Goal: Transaction & Acquisition: Purchase product/service

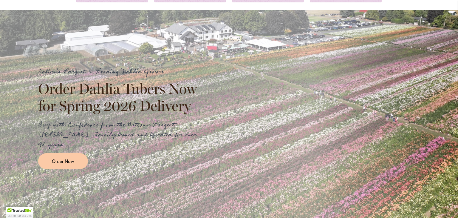
scroll to position [119, 0]
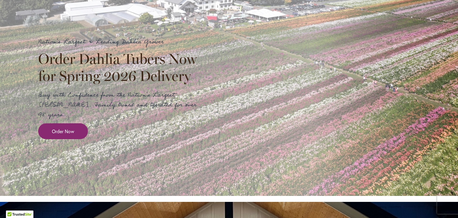
click at [58, 128] on span "Order Now" at bounding box center [63, 131] width 22 height 7
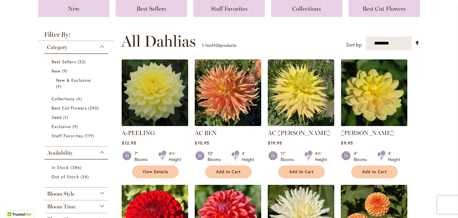
scroll to position [149, 0]
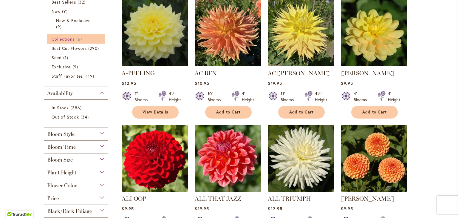
click at [66, 41] on span "Collections" at bounding box center [63, 39] width 23 height 6
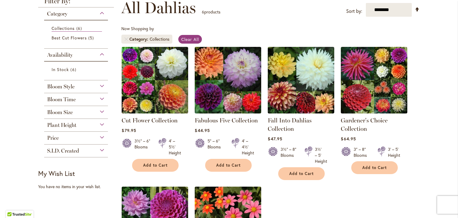
scroll to position [60, 0]
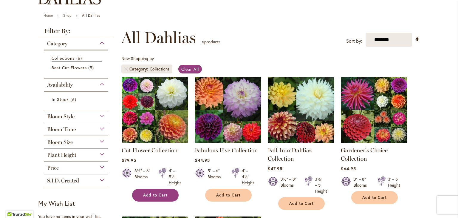
click at [149, 192] on span "Add to Cart" at bounding box center [155, 194] width 24 height 5
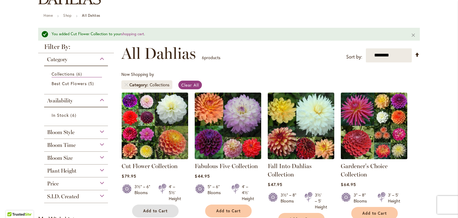
scroll to position [89, 0]
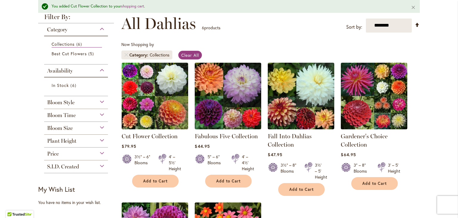
click at [100, 101] on div "Bloom Style" at bounding box center [76, 101] width 64 height 10
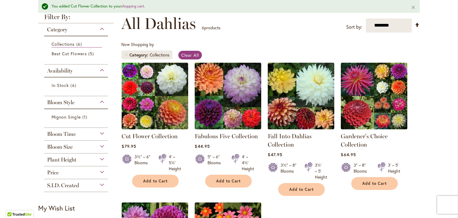
click at [100, 101] on div "Bloom Style" at bounding box center [76, 101] width 64 height 10
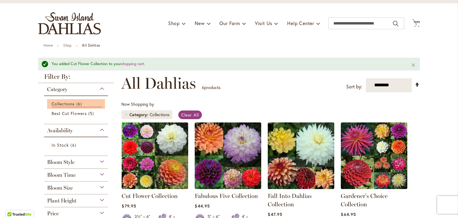
scroll to position [0, 0]
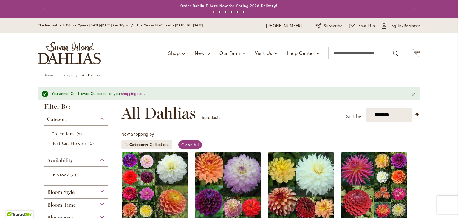
click at [100, 117] on div "Category" at bounding box center [76, 118] width 64 height 10
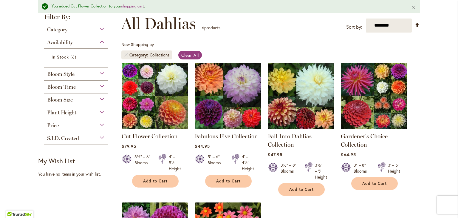
scroll to position [60, 0]
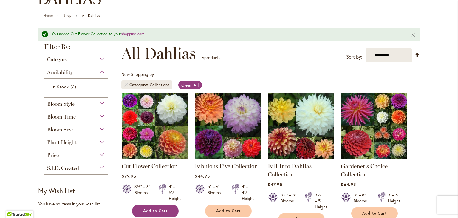
click at [152, 208] on span "Add to Cart" at bounding box center [155, 210] width 24 height 5
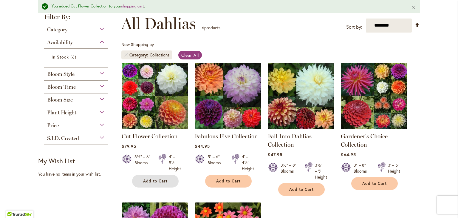
scroll to position [0, 0]
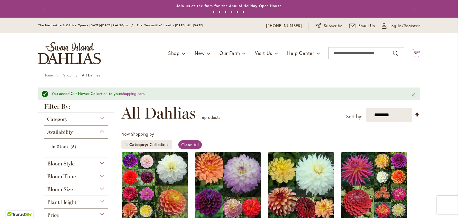
click at [415, 54] on span "2" at bounding box center [416, 54] width 2 height 4
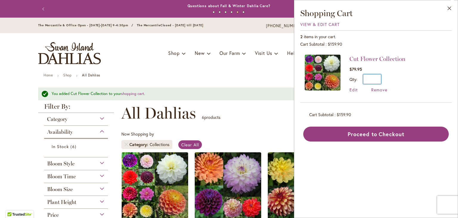
click at [377, 79] on input "*" at bounding box center [372, 79] width 18 height 10
type input "*"
click at [397, 81] on span "Update" at bounding box center [399, 81] width 13 height 4
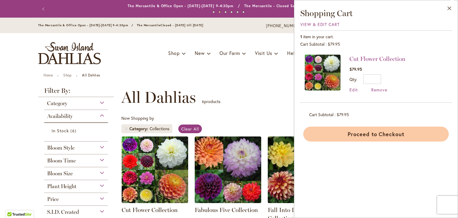
click at [368, 135] on button "Proceed to Checkout" at bounding box center [376, 133] width 146 height 15
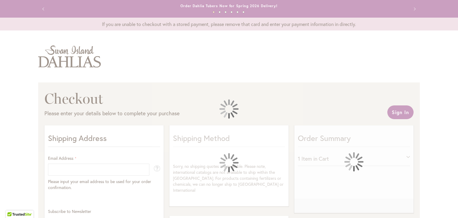
select select "**"
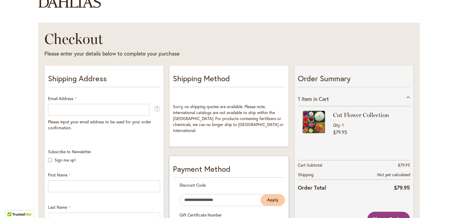
scroll to position [89, 0]
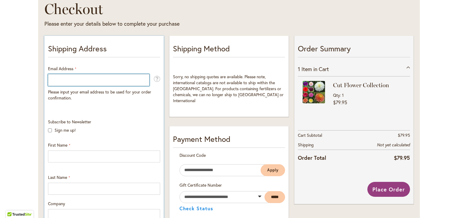
click at [67, 81] on input "Email Address" at bounding box center [98, 80] width 101 height 12
type input "**********"
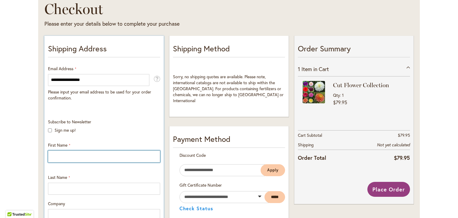
click at [88, 153] on input "First Name" at bounding box center [104, 156] width 112 height 12
type input "******"
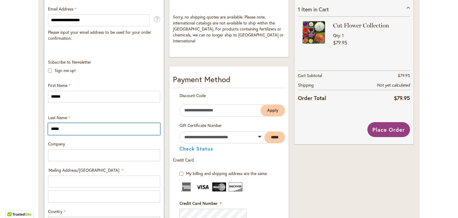
scroll to position [179, 0]
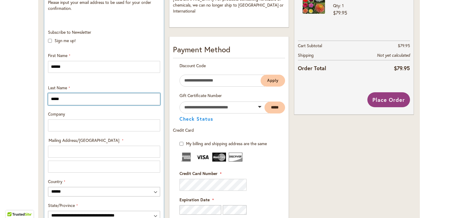
type input "*****"
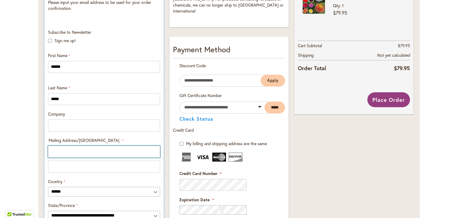
click at [74, 155] on input "Mailing Address/PO BOX: Line 1" at bounding box center [104, 152] width 112 height 12
